Goal: Task Accomplishment & Management: Use online tool/utility

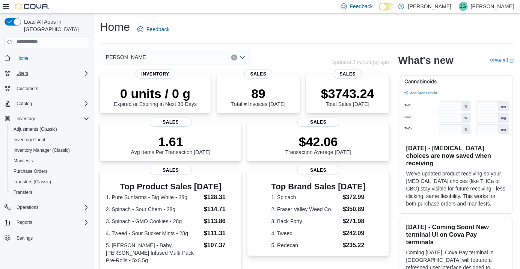
click at [86, 70] on icon "Complex example" at bounding box center [86, 73] width 6 height 6
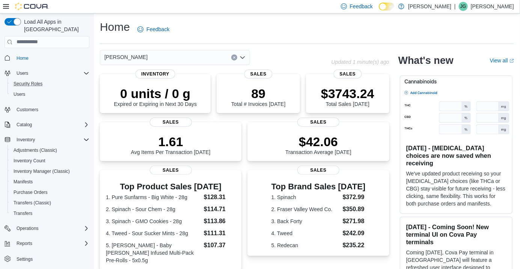
click at [85, 79] on div "Security Roles" at bounding box center [50, 83] width 79 height 9
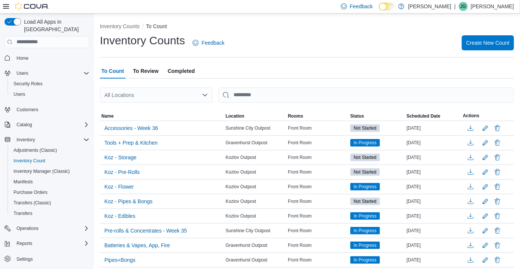
click at [198, 101] on div "All Locations" at bounding box center [156, 94] width 113 height 15
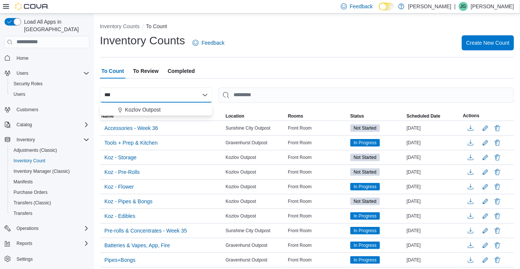
type input "***"
click at [139, 113] on span "Kozlov Outpost" at bounding box center [143, 110] width 36 height 8
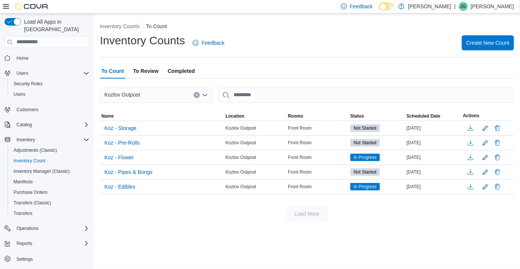
click at [285, 38] on div "Inventory Counts Feedback Create New Count" at bounding box center [307, 43] width 414 height 20
click at [146, 173] on span "Koz - Pipes & Bongs" at bounding box center [128, 172] width 48 height 8
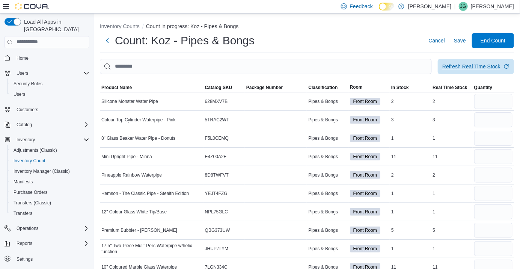
click at [496, 62] on span "Refresh Real Time Stock" at bounding box center [475, 66] width 67 height 15
click at [124, 87] on span "Product Name" at bounding box center [116, 87] width 30 height 6
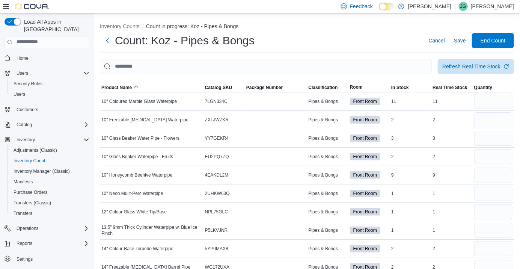
click at [130, 196] on span "10" Neon Mulit-Perc Waterpipe" at bounding box center [132, 193] width 62 height 6
click at [133, 192] on span "10" Neon Mulit-Perc Waterpipe" at bounding box center [132, 193] width 62 height 6
click at [134, 215] on span "12" Colour Glass White Tip/Base" at bounding box center [133, 212] width 65 height 6
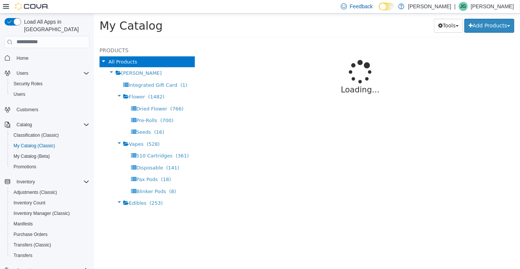
select select "**********"
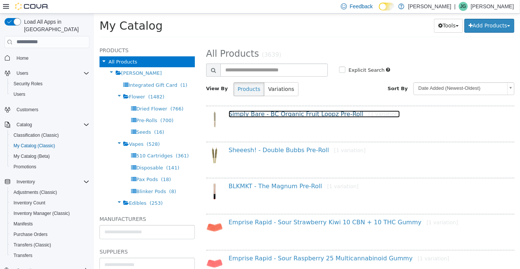
click at [285, 114] on link "Simply Bare - BC Organic Fruit Loopz Pre-Roll [1 variation]" at bounding box center [313, 113] width 171 height 7
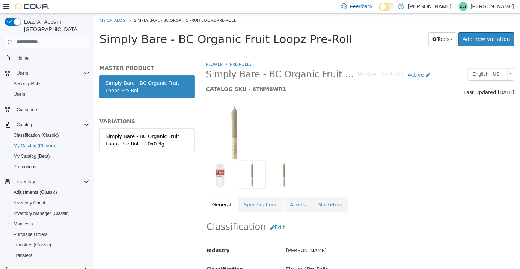
click at [137, 147] on link "Simply Bare - BC Organic Fruit Loopz Pre-Roll - 10x0.3g" at bounding box center [146, 139] width 95 height 23
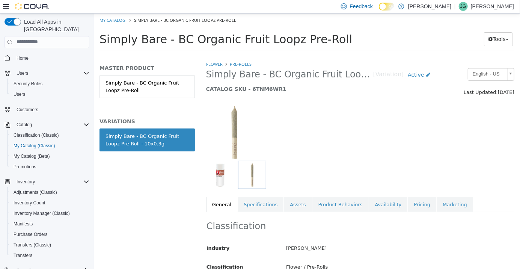
click at [191, 76] on link "Simply Bare - BC Organic Fruit Loopz Pre-Roll" at bounding box center [146, 86] width 95 height 23
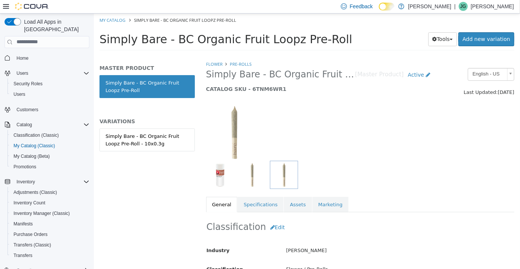
click at [129, 139] on div "Simply Bare - BC Organic Fruit Loopz Pre-Roll - 10x0.3g" at bounding box center [146, 139] width 83 height 15
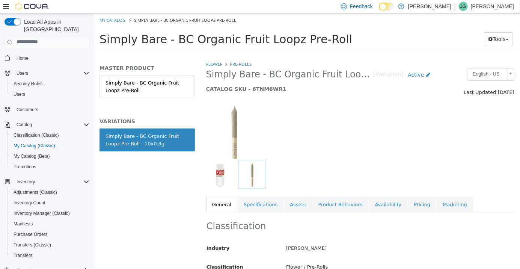
click at [297, 206] on link "Assets" at bounding box center [297, 204] width 28 height 16
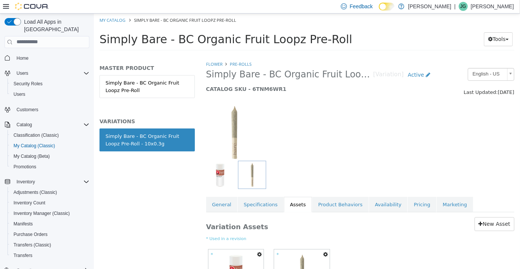
scroll to position [34, 0]
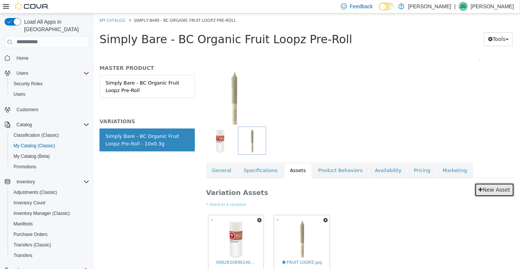
click at [504, 193] on link "New Asset" at bounding box center [494, 189] width 40 height 14
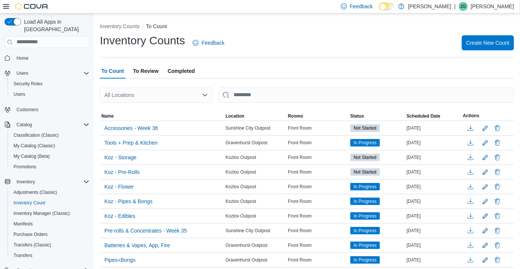
click at [178, 103] on div "All Locations" at bounding box center [156, 94] width 113 height 15
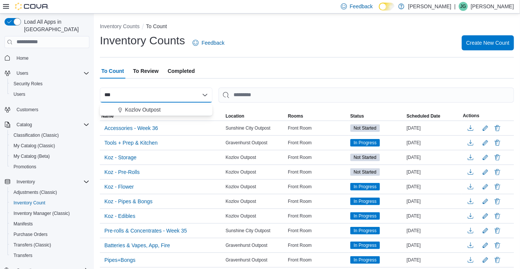
type input "***"
click at [174, 112] on div "Kozlov Outpost" at bounding box center [160, 110] width 95 height 8
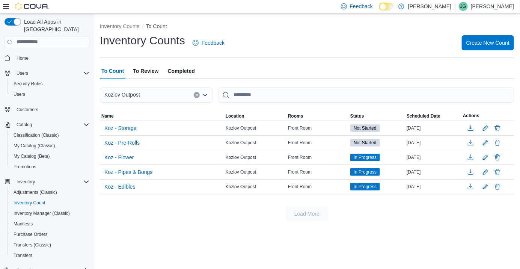
click at [342, 67] on div "To Count To Review Completed" at bounding box center [307, 70] width 414 height 15
click at [139, 173] on span "Koz - Pipes & Bongs" at bounding box center [128, 172] width 48 height 8
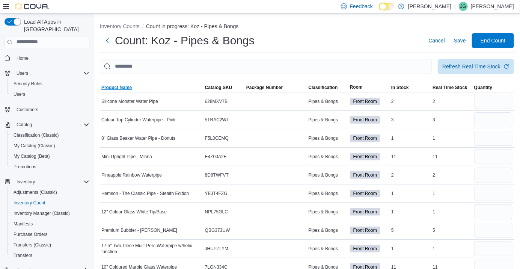
click at [111, 87] on span "Product Name" at bounding box center [116, 87] width 30 height 6
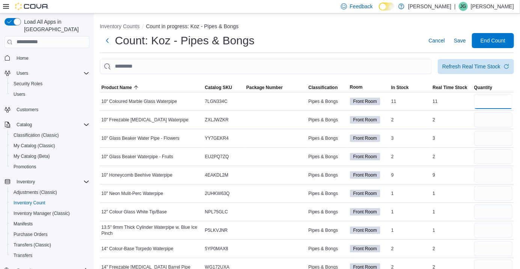
click at [487, 102] on input "number" at bounding box center [493, 101] width 38 height 15
type input "**"
click at [347, 35] on div "Count: Koz - Pipes & Bongs Cancel Save End Count" at bounding box center [307, 40] width 414 height 15
click at [491, 123] on input "number" at bounding box center [493, 119] width 38 height 15
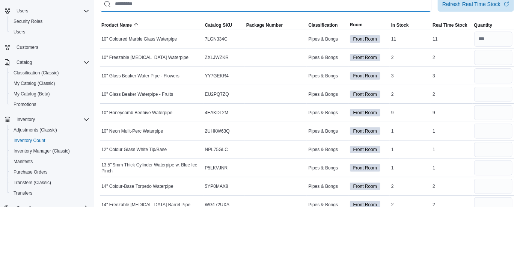
click at [163, 74] on input "This is a search bar. After typing your query, hit enter to filter the results …" at bounding box center [266, 66] width 332 height 15
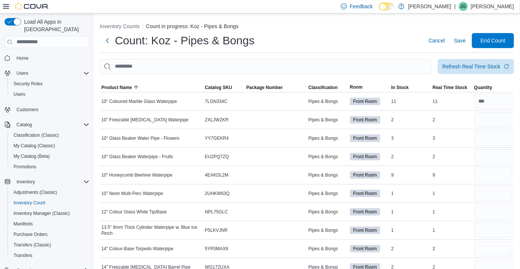
click at [236, 14] on div "Feedback Dark Mode [PERSON_NAME] | [PERSON_NAME] [PERSON_NAME]" at bounding box center [260, 7] width 520 height 14
click at [488, 120] on input "number" at bounding box center [493, 119] width 38 height 15
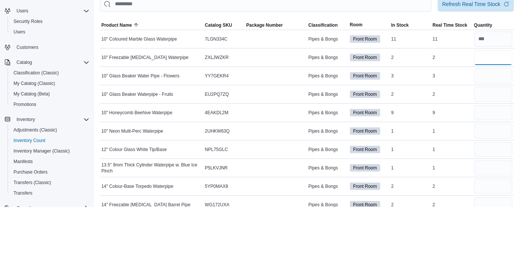
type input "*"
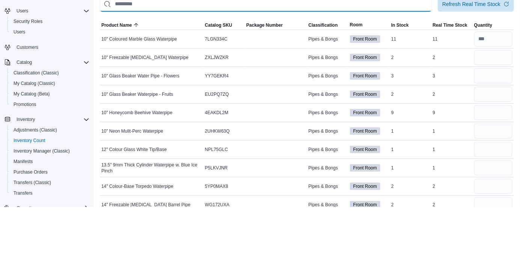
click at [324, 68] on input "This is a search bar. After typing your query, hit enter to filter the results …" at bounding box center [266, 66] width 332 height 15
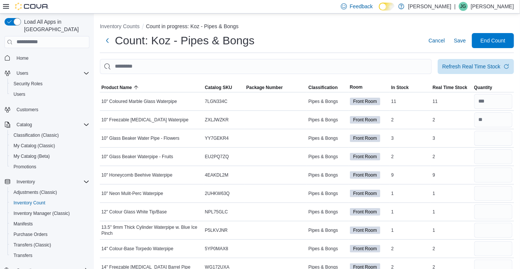
click at [347, 39] on div "Count: Koz - Pipes & Bongs Cancel Save End Count" at bounding box center [307, 40] width 414 height 15
click at [490, 141] on input "number" at bounding box center [493, 138] width 38 height 15
type input "*"
click at [340, 27] on ol "Inventory Counts Count in progress: Koz - Pipes & Bongs" at bounding box center [307, 27] width 414 height 9
click at [487, 161] on input "number" at bounding box center [493, 156] width 38 height 15
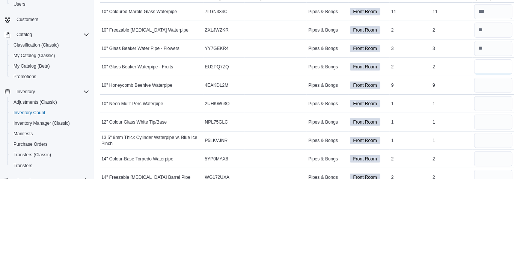
type input "*"
click at [485, 175] on input "number" at bounding box center [493, 174] width 38 height 15
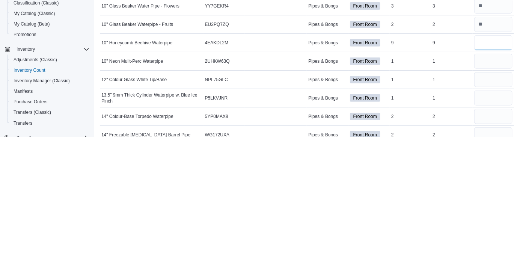
type input "*"
click at [500, 193] on input "number" at bounding box center [493, 193] width 38 height 15
type input "*"
click at [491, 213] on input "number" at bounding box center [493, 211] width 38 height 15
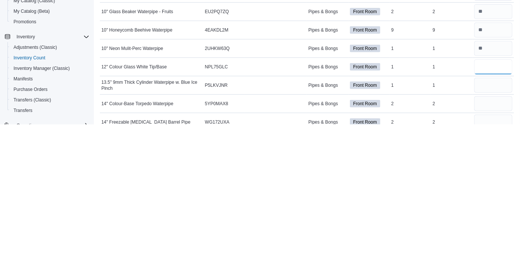
scroll to position [6, 0]
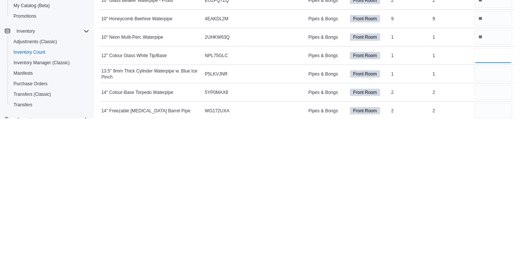
type input "*"
click at [486, 228] on input "number" at bounding box center [493, 224] width 38 height 15
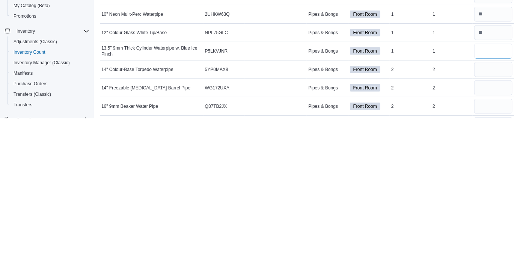
scroll to position [30, 0]
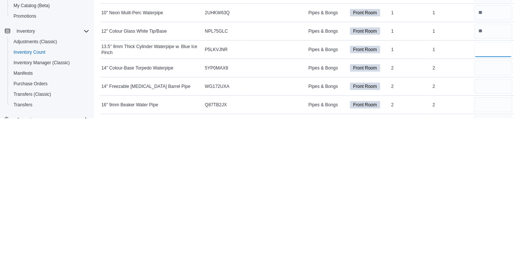
type input "*"
click at [493, 219] on input "number" at bounding box center [493, 218] width 38 height 15
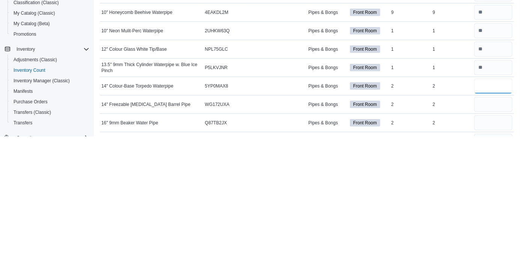
type input "*"
click at [488, 240] on input "number" at bounding box center [493, 236] width 38 height 15
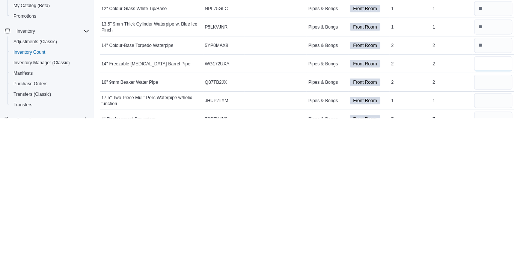
scroll to position [53, 0]
type input "*"
click at [489, 235] on input "number" at bounding box center [493, 232] width 38 height 15
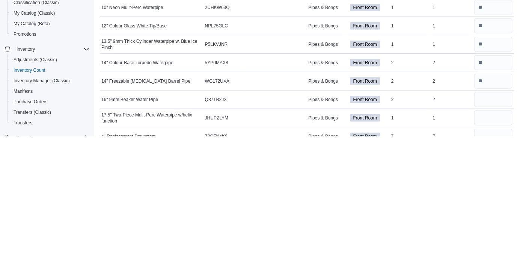
click at [407, 228] on td "In Stock 2" at bounding box center [410, 232] width 41 height 18
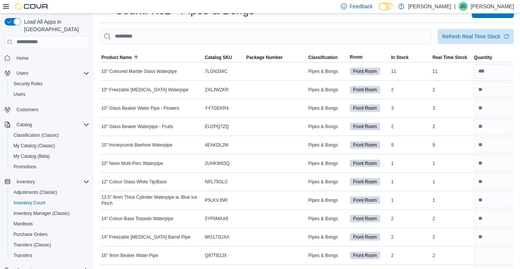
scroll to position [24, 0]
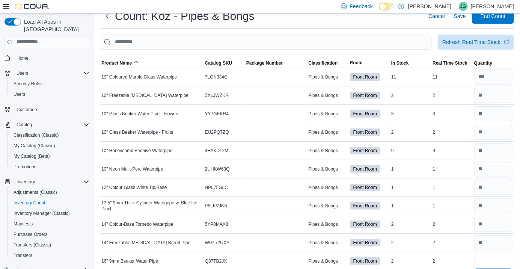
click at [496, 263] on input "number" at bounding box center [493, 260] width 38 height 15
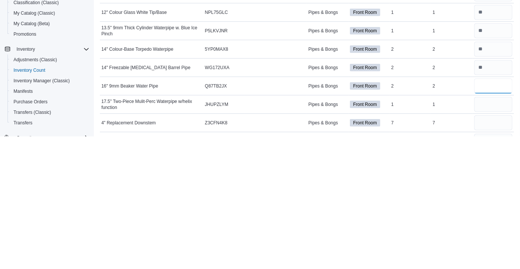
scroll to position [69, 0]
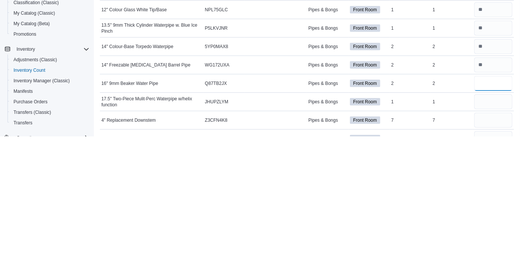
type input "*"
click at [492, 237] on input "number" at bounding box center [493, 234] width 38 height 15
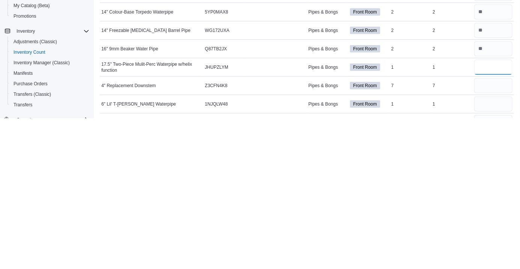
scroll to position [108, 0]
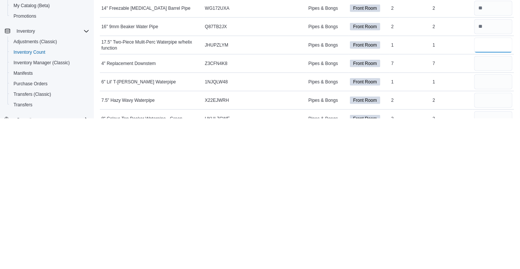
type input "*"
click at [494, 217] on input "number" at bounding box center [493, 214] width 38 height 15
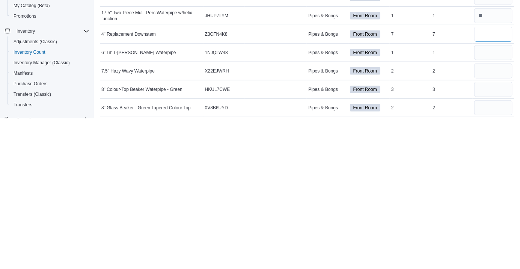
scroll to position [138, 0]
type input "*"
click at [482, 202] on input "number" at bounding box center [493, 202] width 38 height 15
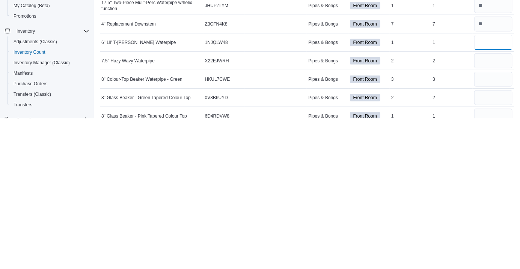
scroll to position [148, 0]
type input "*"
click at [490, 213] on input "number" at bounding box center [493, 211] width 38 height 15
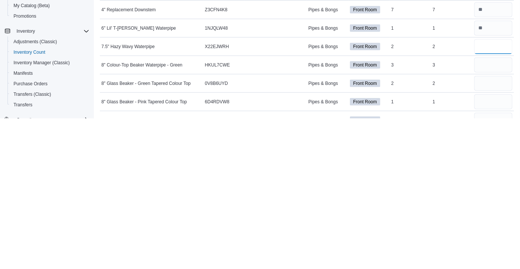
scroll to position [164, 0]
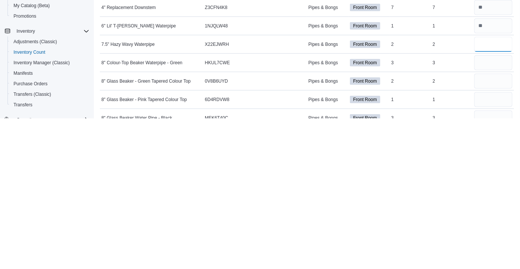
type input "*"
click at [484, 216] on input "number" at bounding box center [493, 213] width 38 height 15
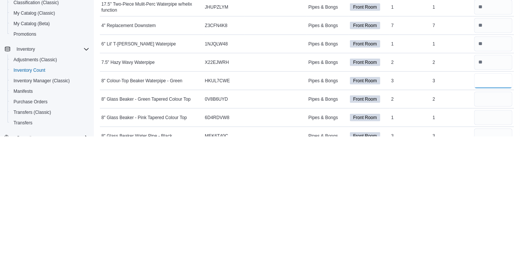
type input "*"
click at [486, 233] on input "number" at bounding box center [493, 231] width 38 height 15
click at [496, 216] on input "number" at bounding box center [493, 213] width 38 height 15
click at [488, 216] on input "number" at bounding box center [493, 213] width 38 height 15
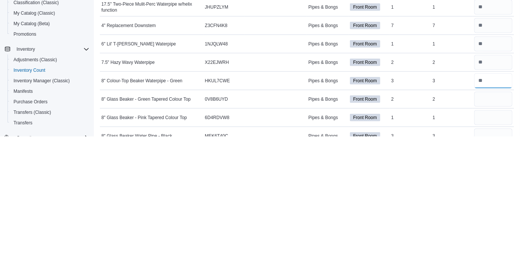
click at [491, 216] on input "number" at bounding box center [493, 213] width 38 height 15
click at [484, 213] on input "number" at bounding box center [493, 213] width 38 height 15
click at [486, 216] on input "number" at bounding box center [493, 213] width 38 height 15
click at [480, 215] on input "number" at bounding box center [493, 213] width 38 height 15
click at [483, 216] on input "number" at bounding box center [493, 213] width 38 height 15
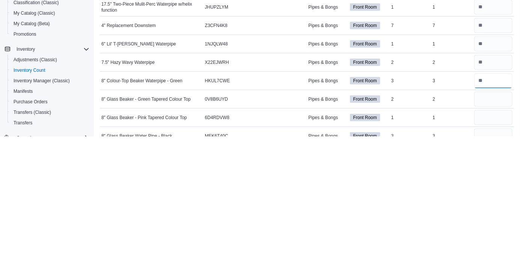
click at [495, 216] on input "number" at bounding box center [493, 213] width 38 height 15
click at [497, 216] on input "number" at bounding box center [493, 213] width 38 height 15
click at [501, 215] on input "number" at bounding box center [493, 213] width 38 height 15
click at [493, 216] on input "number" at bounding box center [493, 213] width 38 height 15
click at [499, 216] on input "number" at bounding box center [493, 213] width 38 height 15
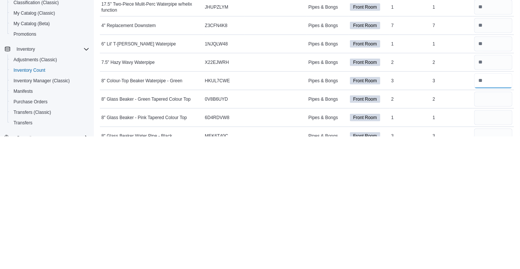
click at [497, 216] on input "number" at bounding box center [493, 213] width 38 height 15
click at [494, 216] on input "number" at bounding box center [493, 213] width 38 height 15
type input "*"
click at [483, 217] on input "number" at bounding box center [493, 213] width 38 height 15
click at [492, 214] on input "number" at bounding box center [493, 213] width 38 height 15
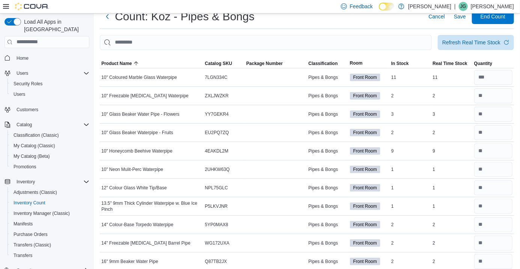
scroll to position [0, 0]
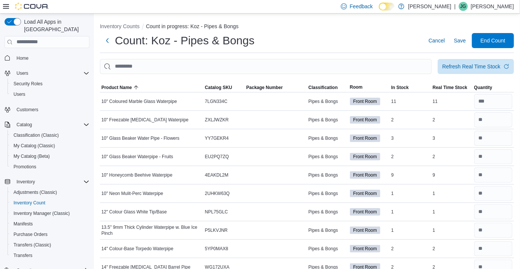
click at [380, 39] on div "Count: Koz - Pipes & Bongs Cancel Save End Count" at bounding box center [307, 40] width 414 height 15
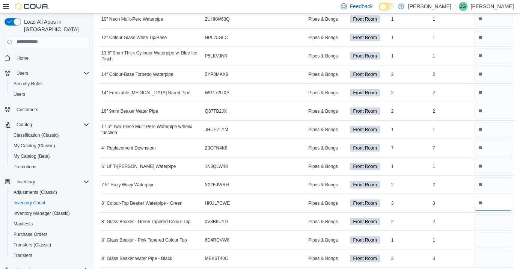
click at [492, 205] on input "number" at bounding box center [493, 203] width 38 height 15
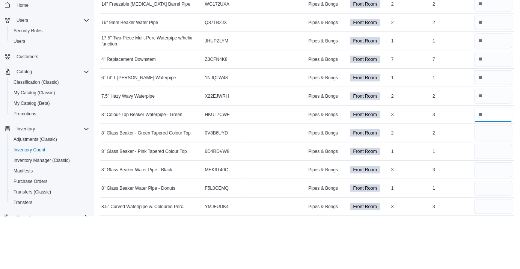
scroll to position [210, 0]
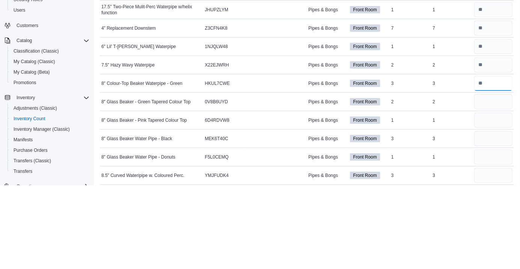
click at [488, 169] on input "number" at bounding box center [493, 167] width 38 height 15
click at [489, 169] on input "number" at bounding box center [493, 167] width 38 height 15
click at [490, 169] on input "number" at bounding box center [493, 167] width 38 height 15
click at [482, 171] on input "number" at bounding box center [493, 167] width 38 height 15
click at [484, 169] on input "number" at bounding box center [493, 167] width 38 height 15
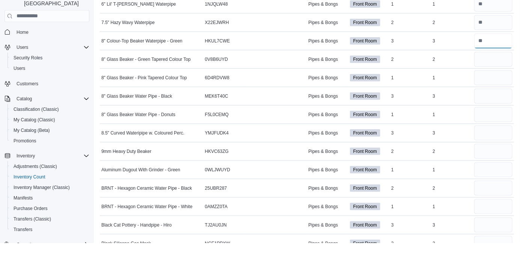
scroll to position [311, 0]
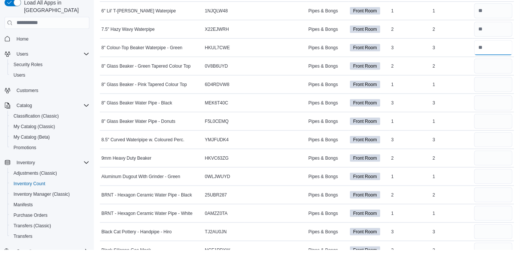
click at [483, 69] on input "number" at bounding box center [493, 66] width 38 height 15
click at [485, 70] on input "number" at bounding box center [493, 66] width 38 height 15
click at [488, 71] on input "number" at bounding box center [493, 66] width 38 height 15
click at [481, 68] on input "number" at bounding box center [493, 66] width 38 height 15
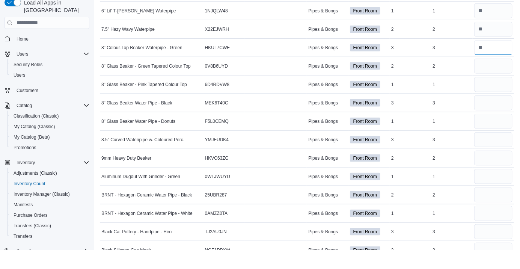
click at [486, 69] on input "number" at bounding box center [493, 66] width 38 height 15
click at [491, 69] on input "number" at bounding box center [493, 66] width 38 height 15
type input "*"
click at [486, 83] on input "number" at bounding box center [493, 85] width 38 height 15
type input "*"
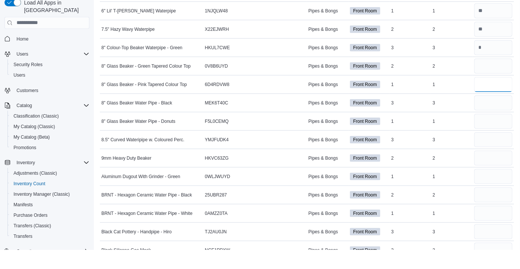
click at [482, 104] on input "number" at bounding box center [493, 103] width 38 height 15
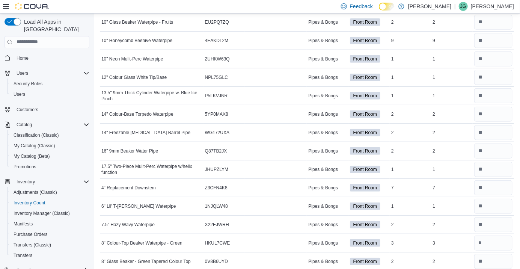
scroll to position [0, 0]
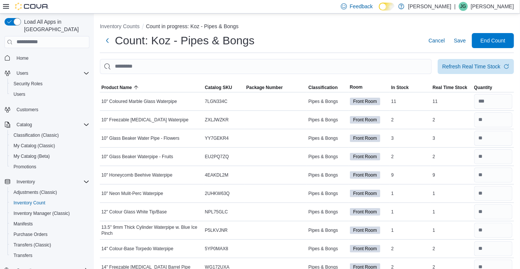
click at [381, 38] on div "Count: Koz - Pipes & Bongs Cancel Save End Count" at bounding box center [307, 40] width 414 height 15
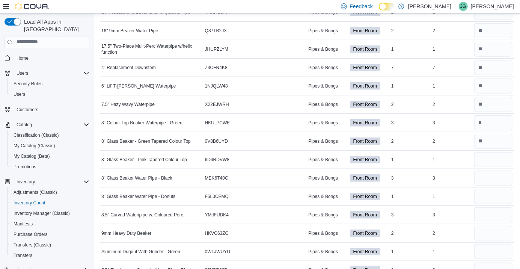
scroll to position [255, 0]
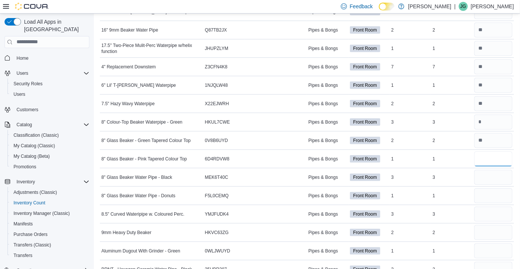
click at [501, 163] on input "number" at bounding box center [493, 158] width 38 height 15
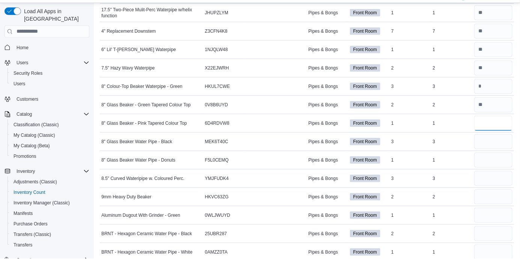
scroll to position [280, 0]
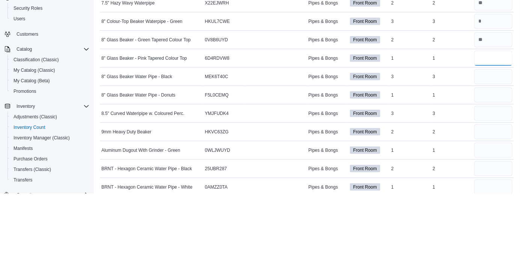
type input "*"
click at [488, 152] on input "number" at bounding box center [493, 152] width 38 height 15
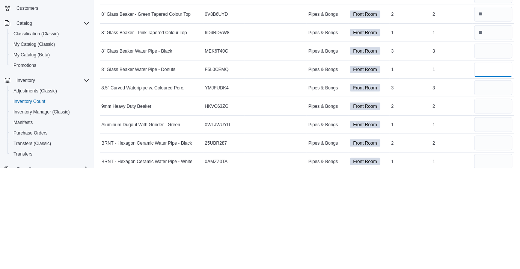
click at [490, 171] on input "number" at bounding box center [493, 170] width 38 height 15
type input "*"
click at [486, 152] on input "number" at bounding box center [493, 152] width 38 height 15
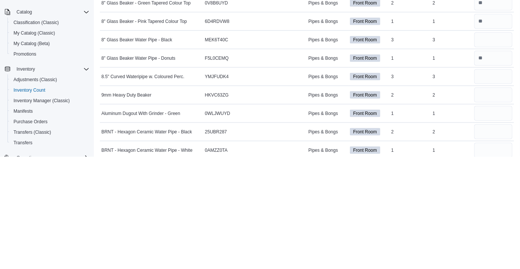
click at [301, 199] on td "Package Number" at bounding box center [276, 207] width 62 height 18
